Goal: Find specific page/section: Find specific page/section

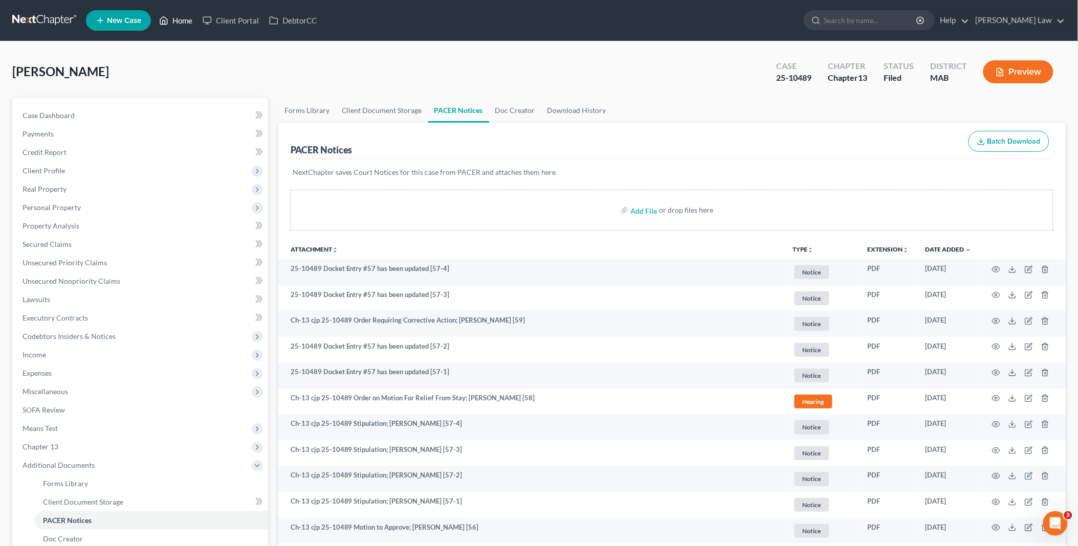
click at [176, 17] on link "Home" at bounding box center [175, 20] width 43 height 18
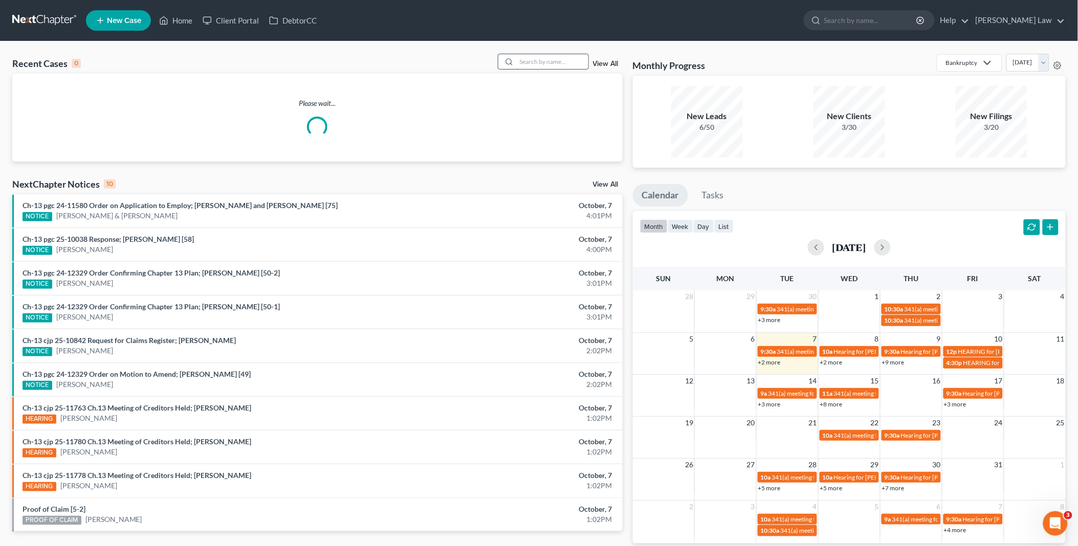
click at [527, 62] on input "search" at bounding box center [553, 61] width 72 height 15
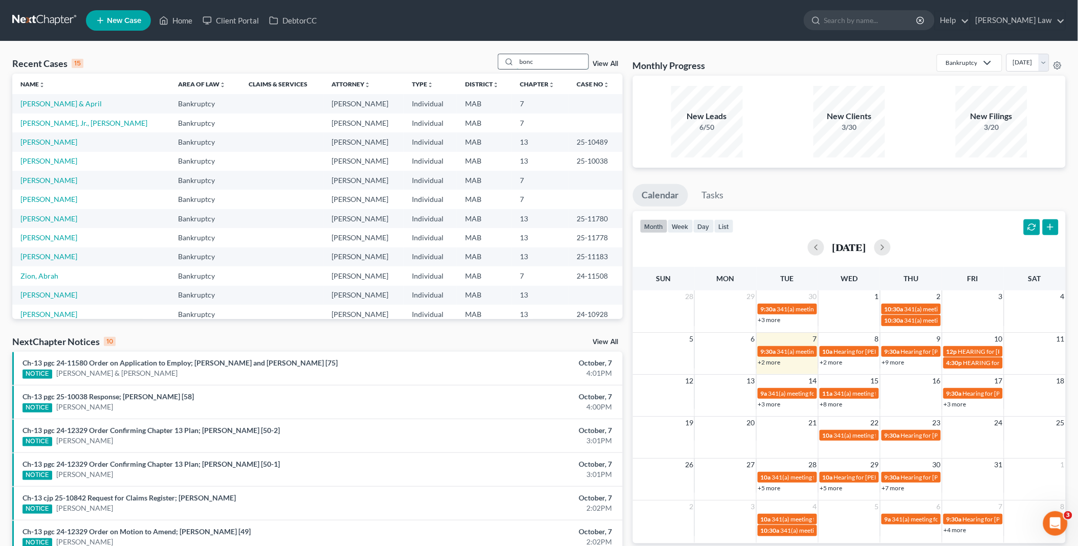
type input "bonc"
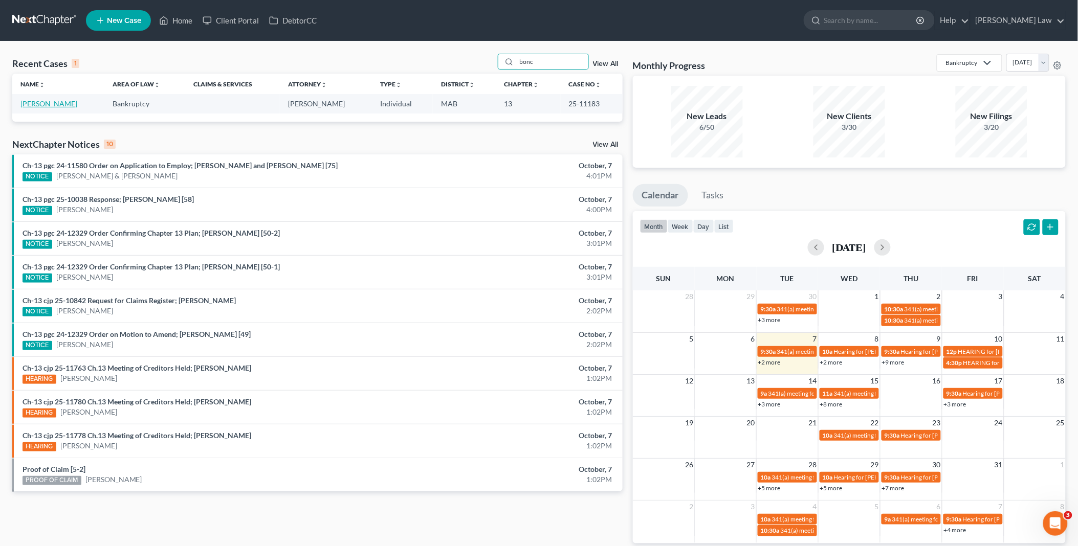
click at [46, 106] on link "[PERSON_NAME]" at bounding box center [48, 103] width 57 height 9
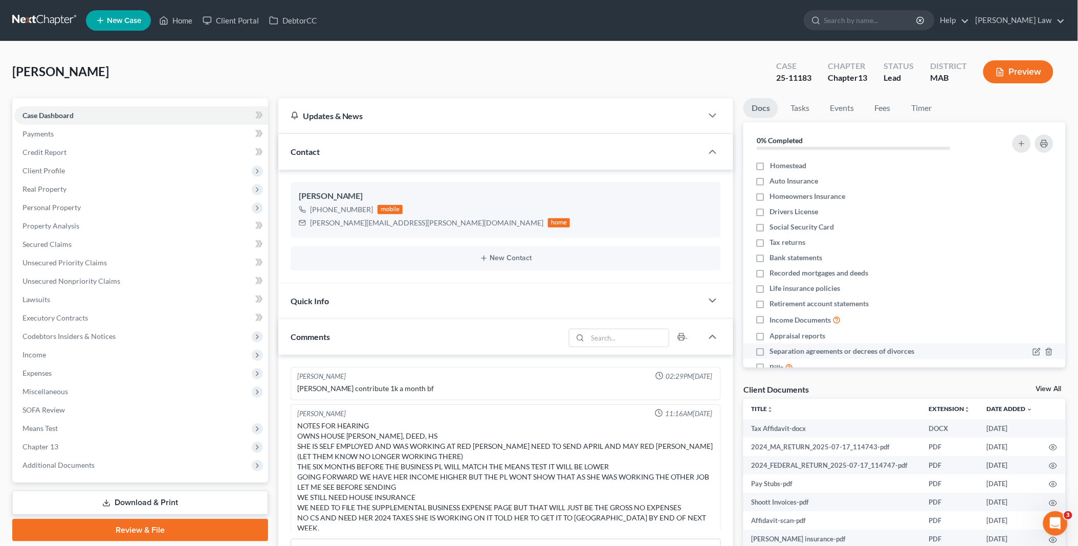
scroll to position [268, 0]
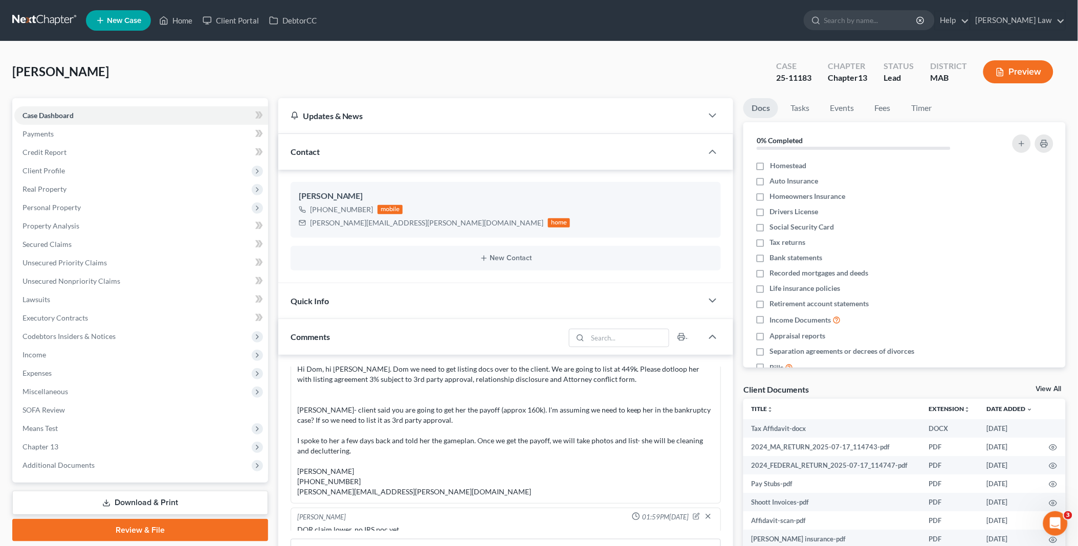
click at [1039, 387] on link "View All" at bounding box center [1049, 389] width 26 height 7
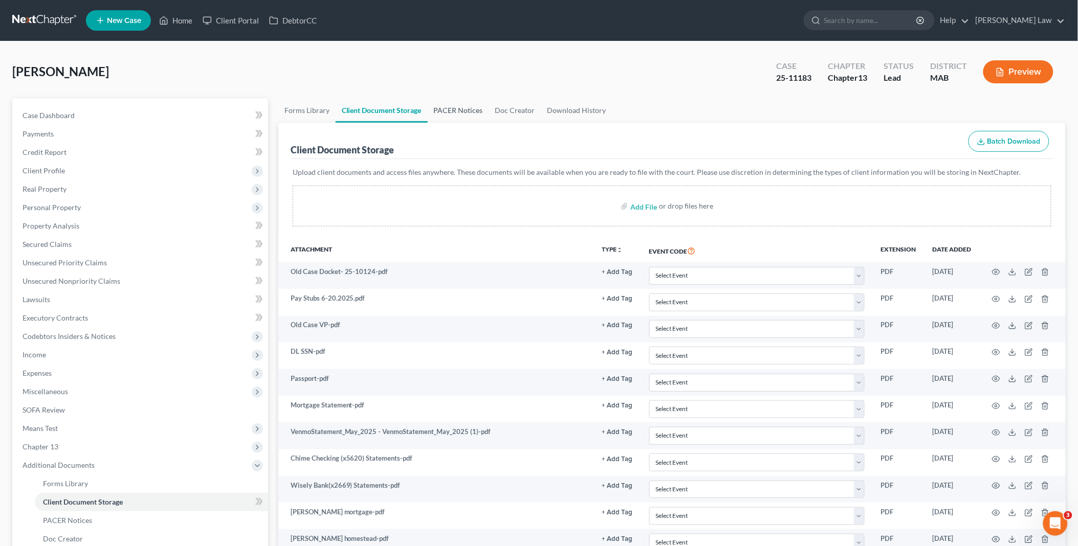
click at [457, 109] on link "PACER Notices" at bounding box center [458, 110] width 61 height 25
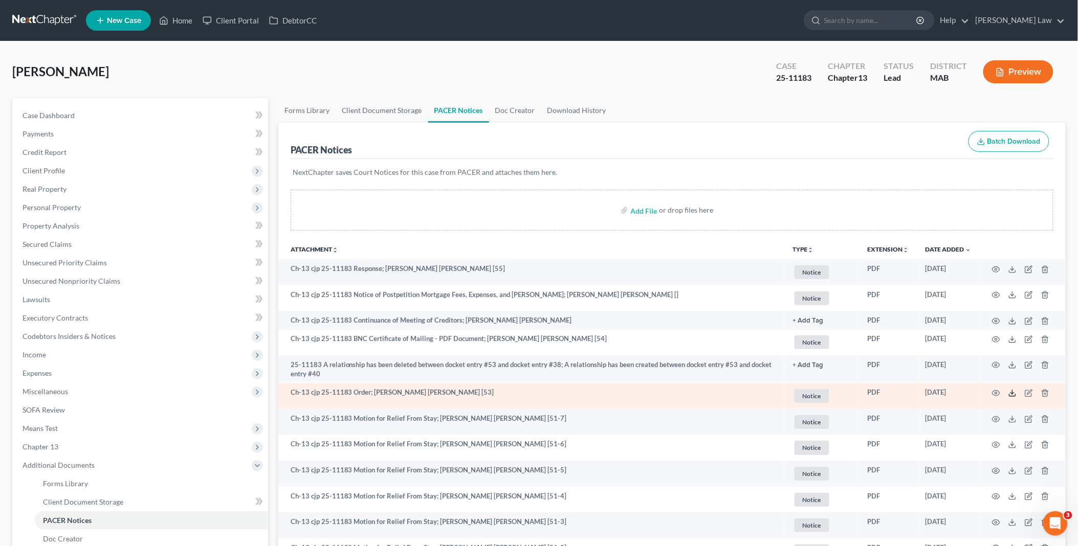
click at [1009, 393] on icon at bounding box center [1012, 393] width 8 height 8
